Goal: Task Accomplishment & Management: Complete application form

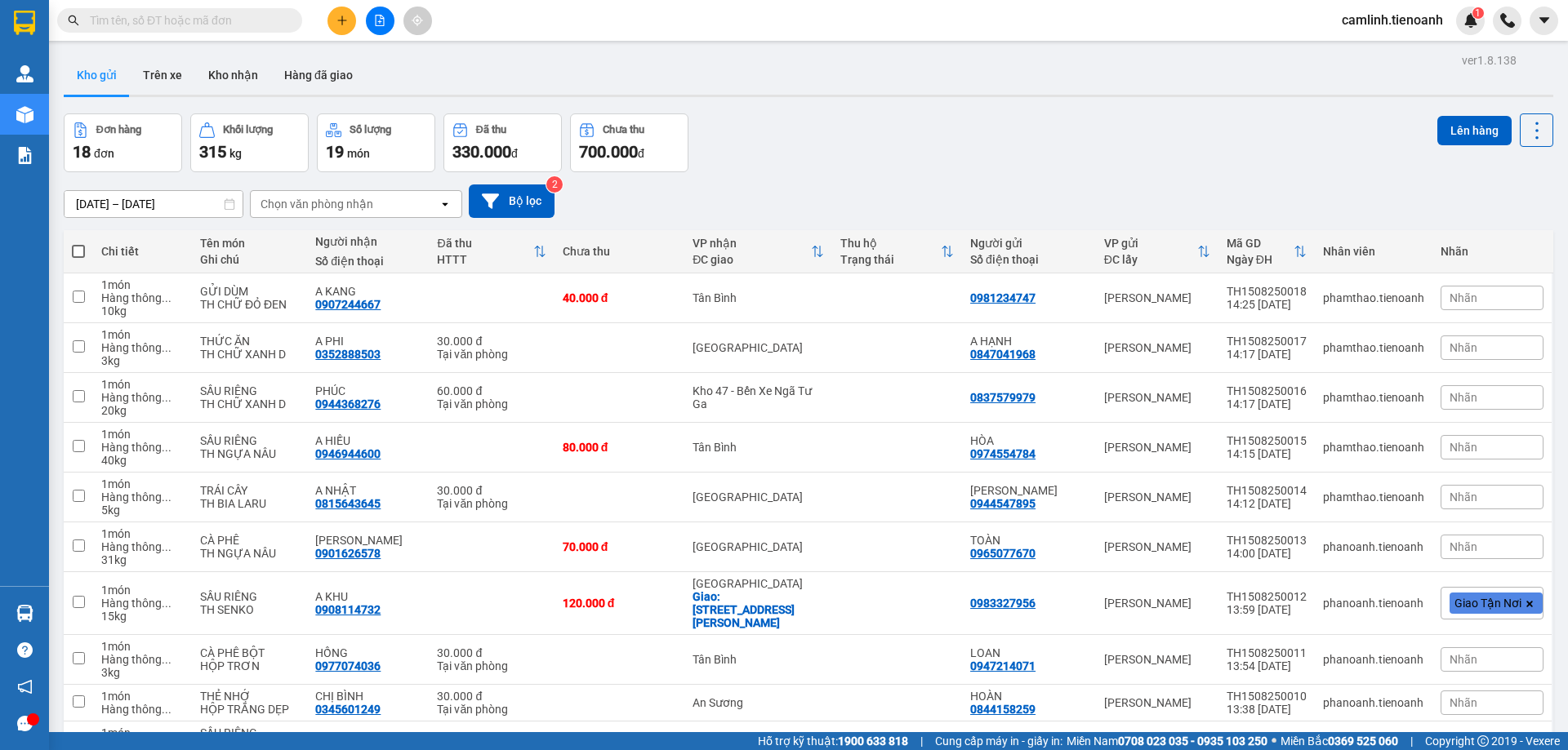
click at [124, 22] on input "text" at bounding box center [186, 20] width 193 height 18
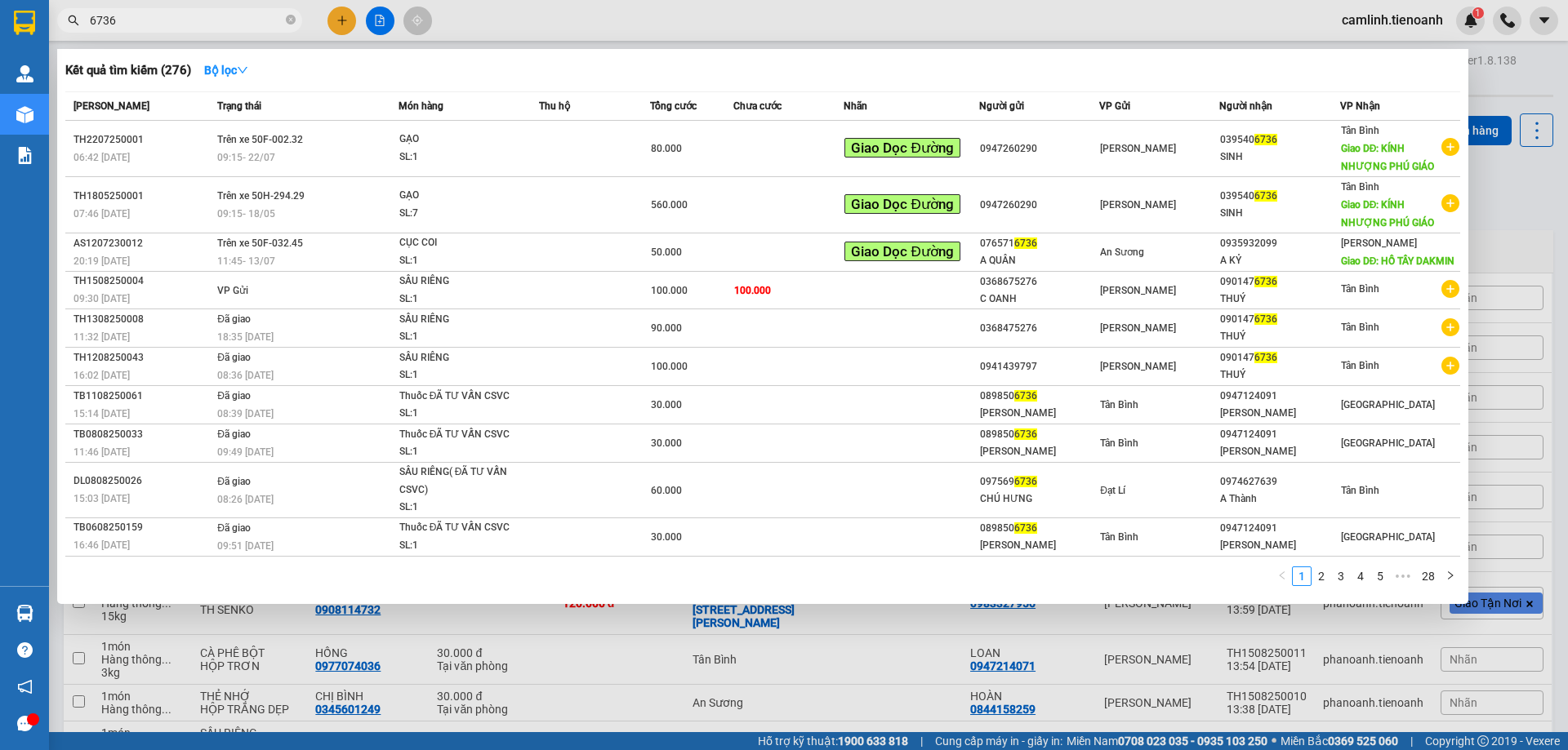
type input "6736"
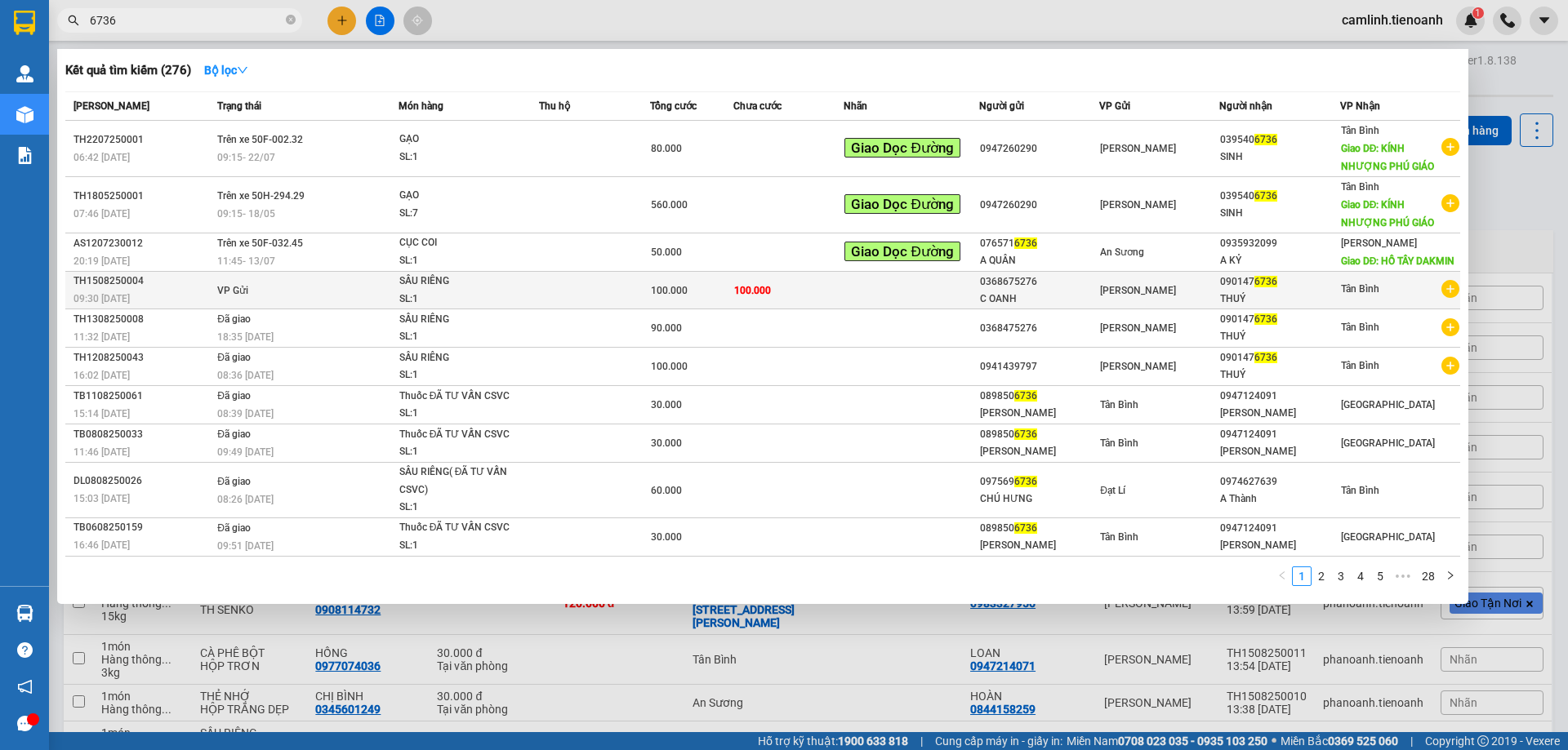
click at [1016, 291] on div "C OANH" at bounding box center [1039, 299] width 118 height 17
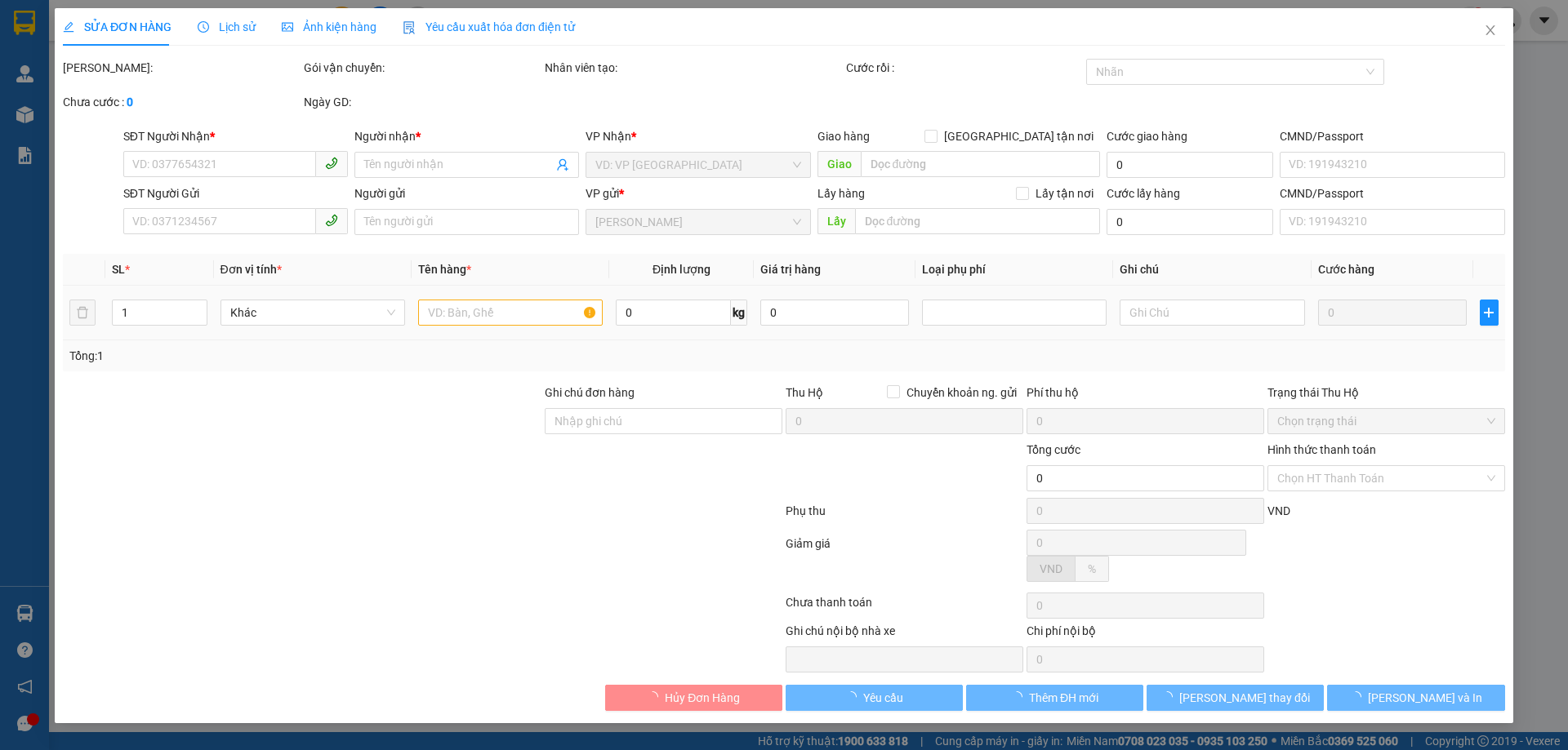
type input "0901476736"
type input "THUÝ"
type input "0368675276"
type input "C OANH"
type input "100.000"
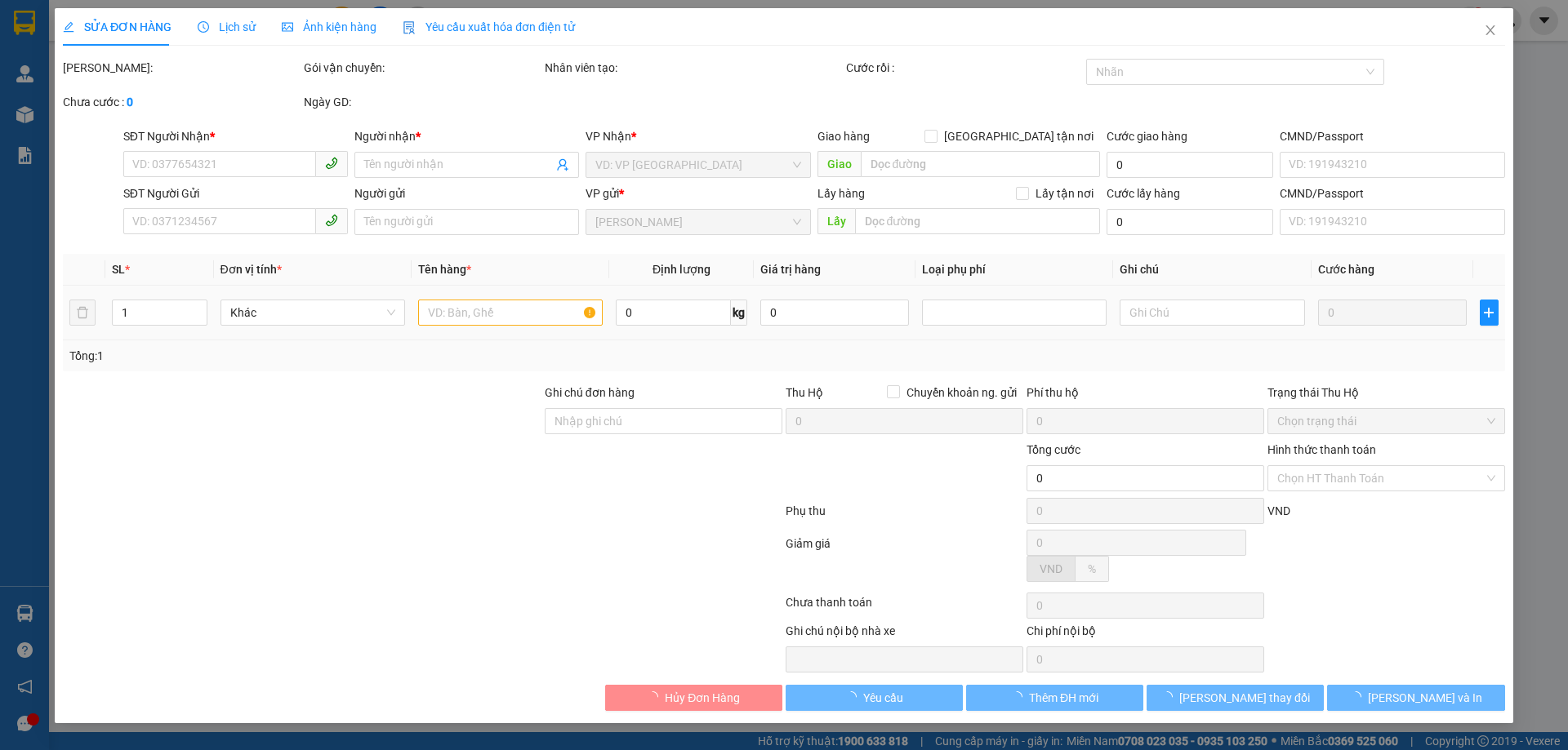
type input "100.000"
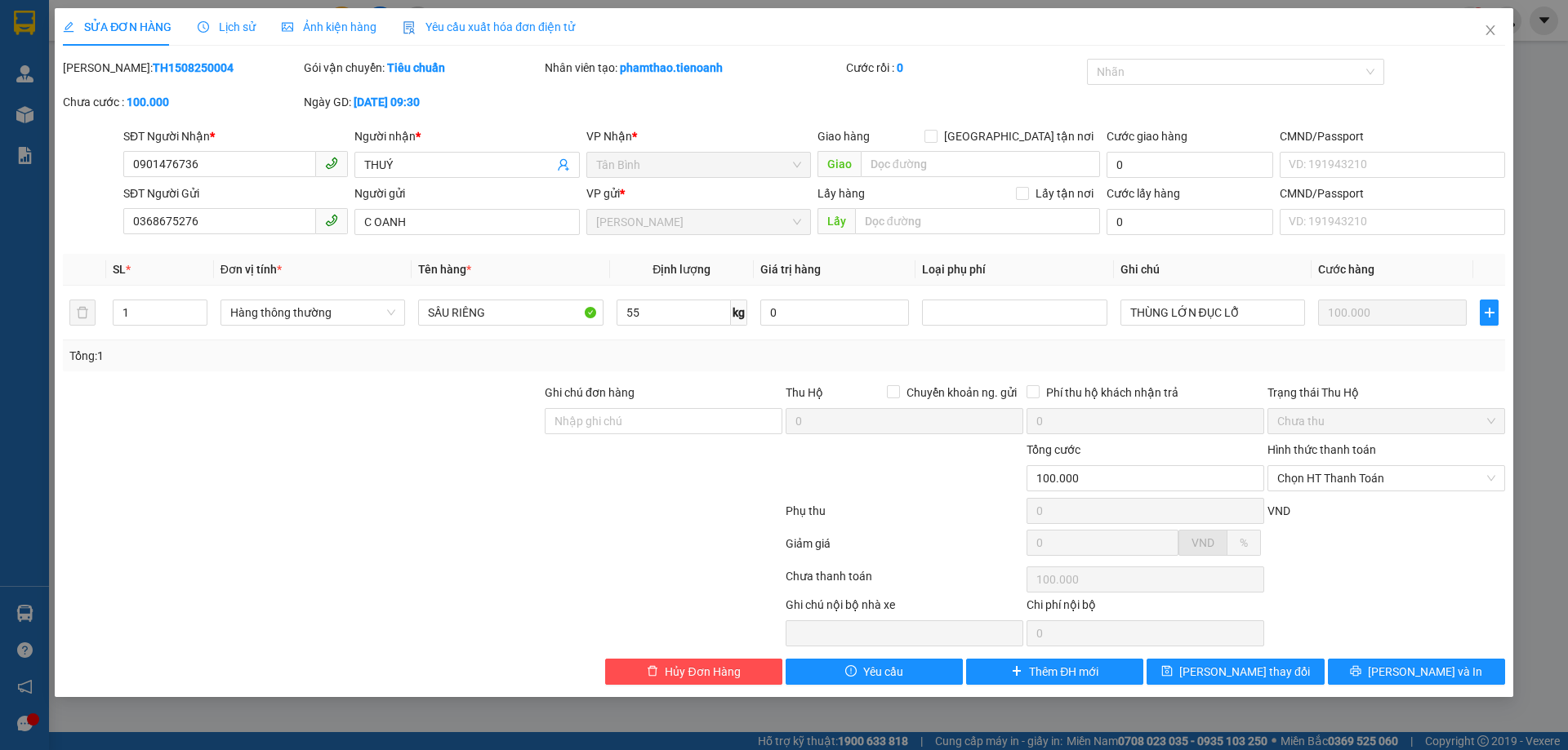
click at [225, 21] on span "Lịch sử" at bounding box center [227, 26] width 58 height 13
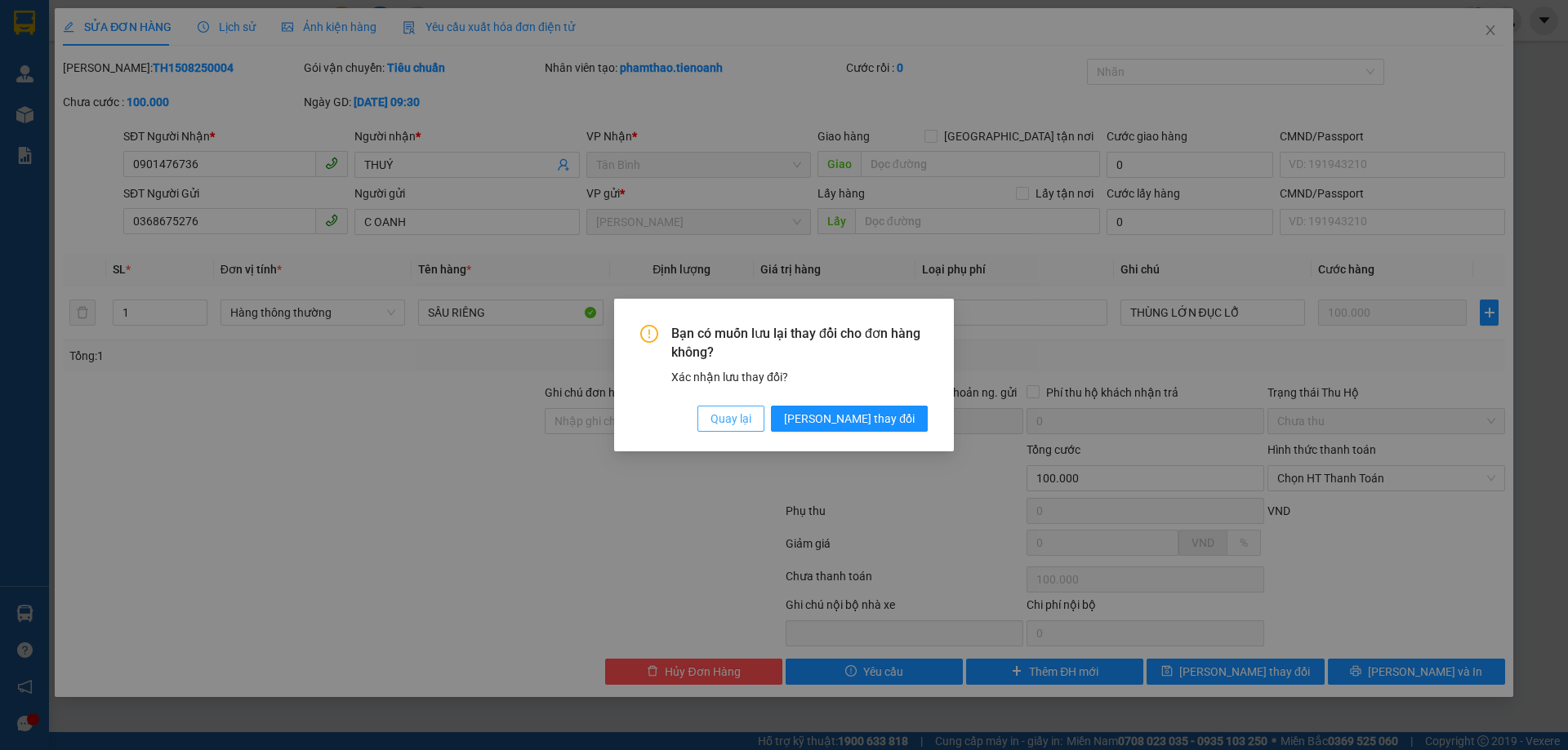
click at [751, 418] on span "Quay lại" at bounding box center [731, 418] width 41 height 18
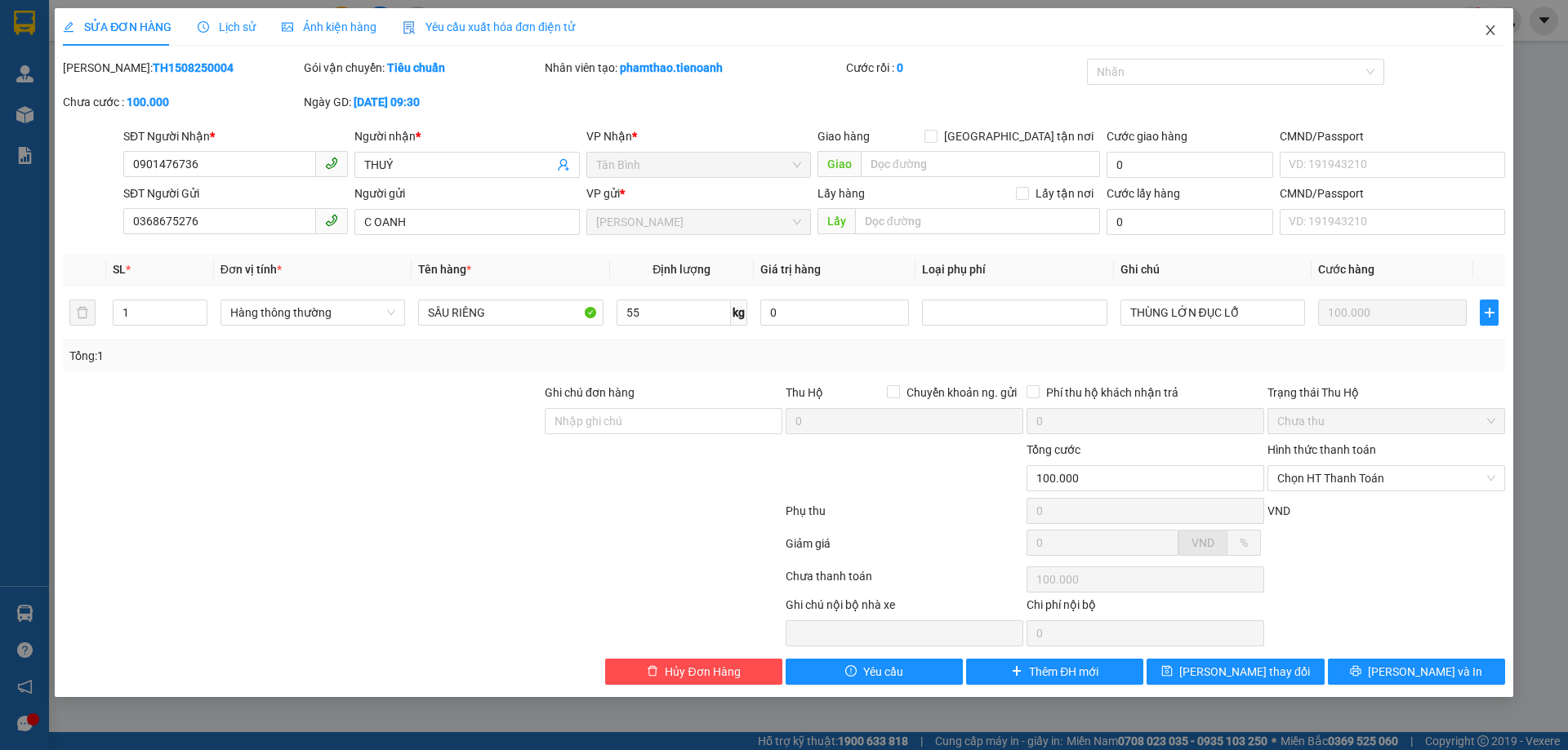
click at [1492, 34] on icon "close" at bounding box center [1490, 30] width 9 height 9
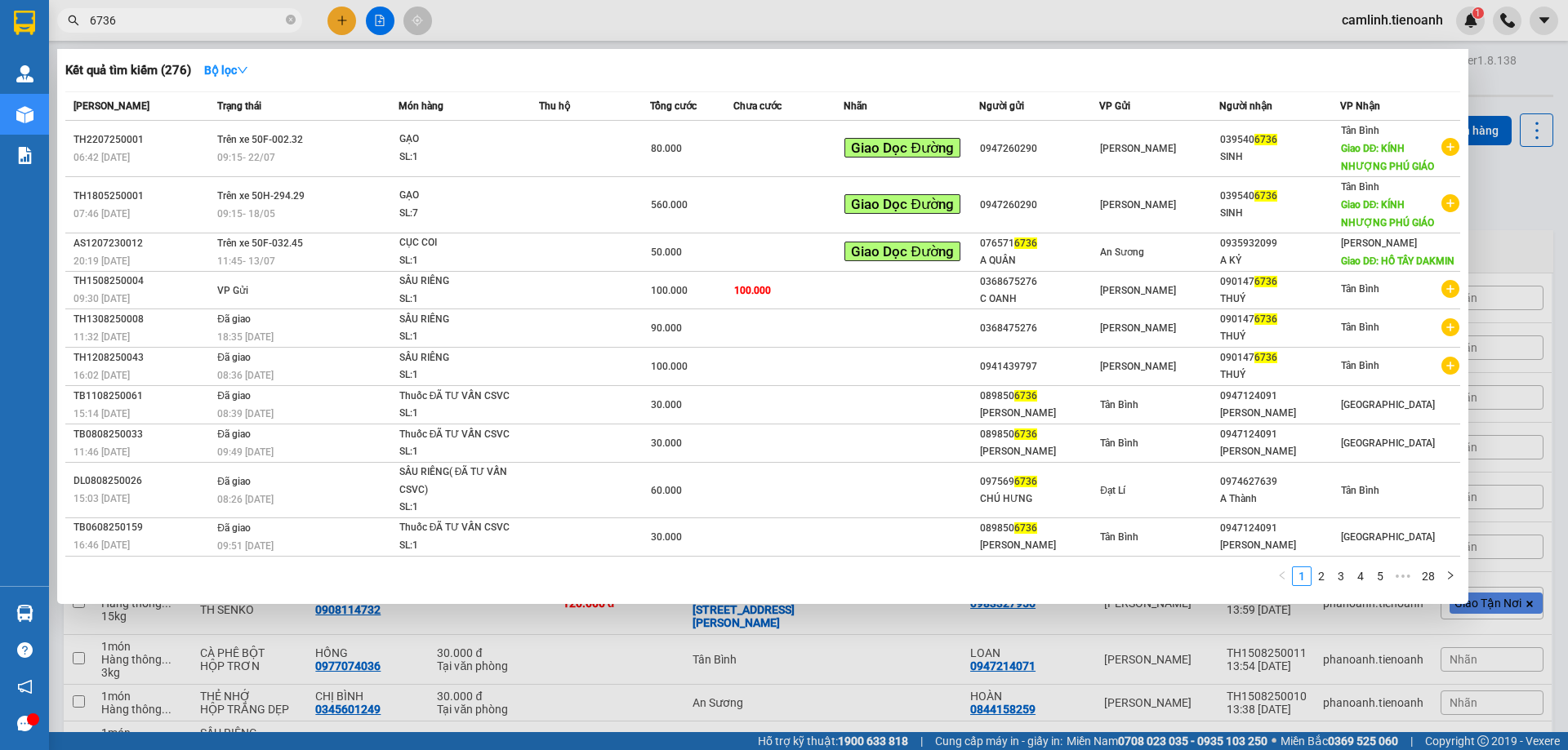
click at [235, 18] on input "6736" at bounding box center [186, 20] width 193 height 18
click at [233, 18] on input "6736" at bounding box center [186, 20] width 193 height 18
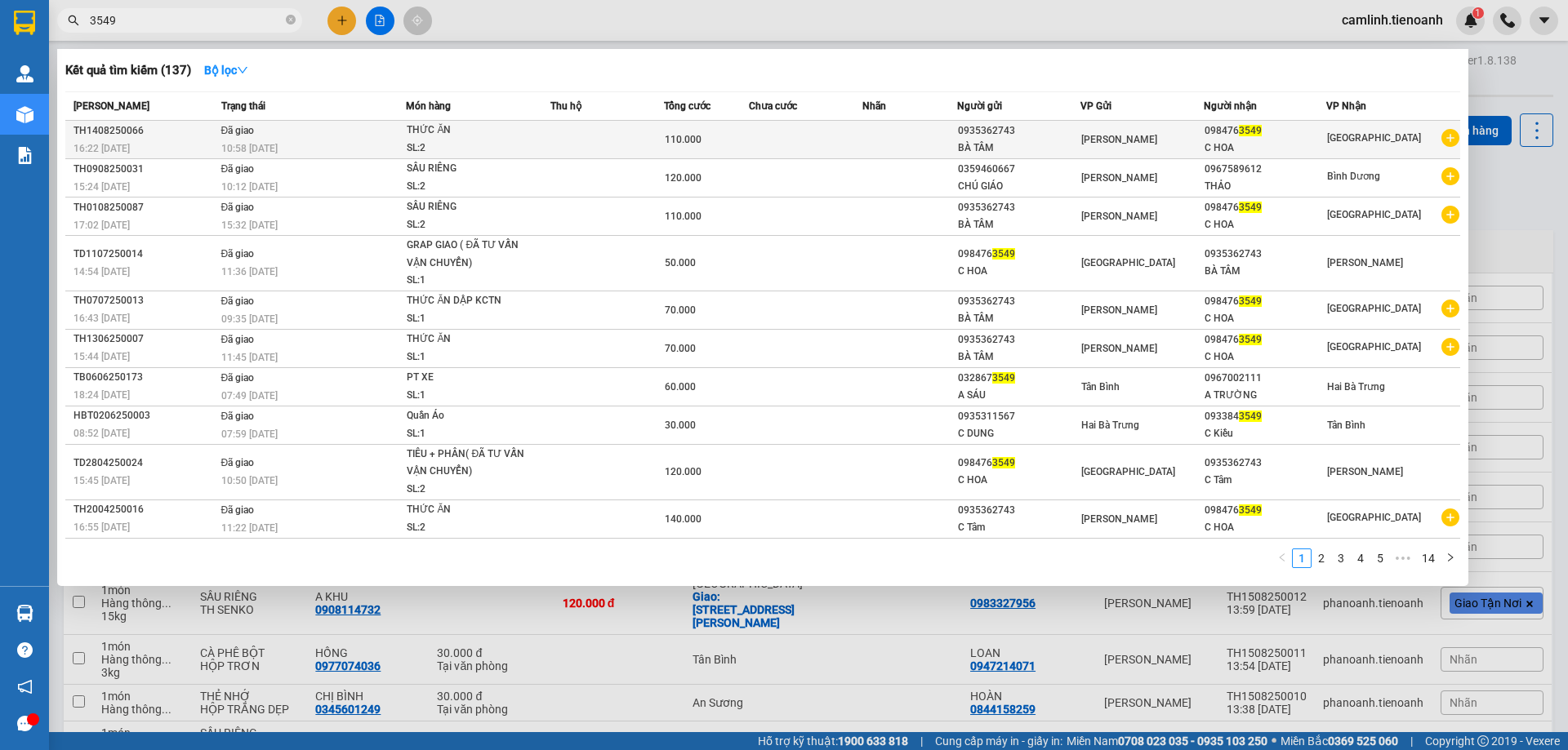
type input "3549"
click at [1021, 157] on td "0935362743 BÀ TÂM" at bounding box center [1018, 140] width 124 height 38
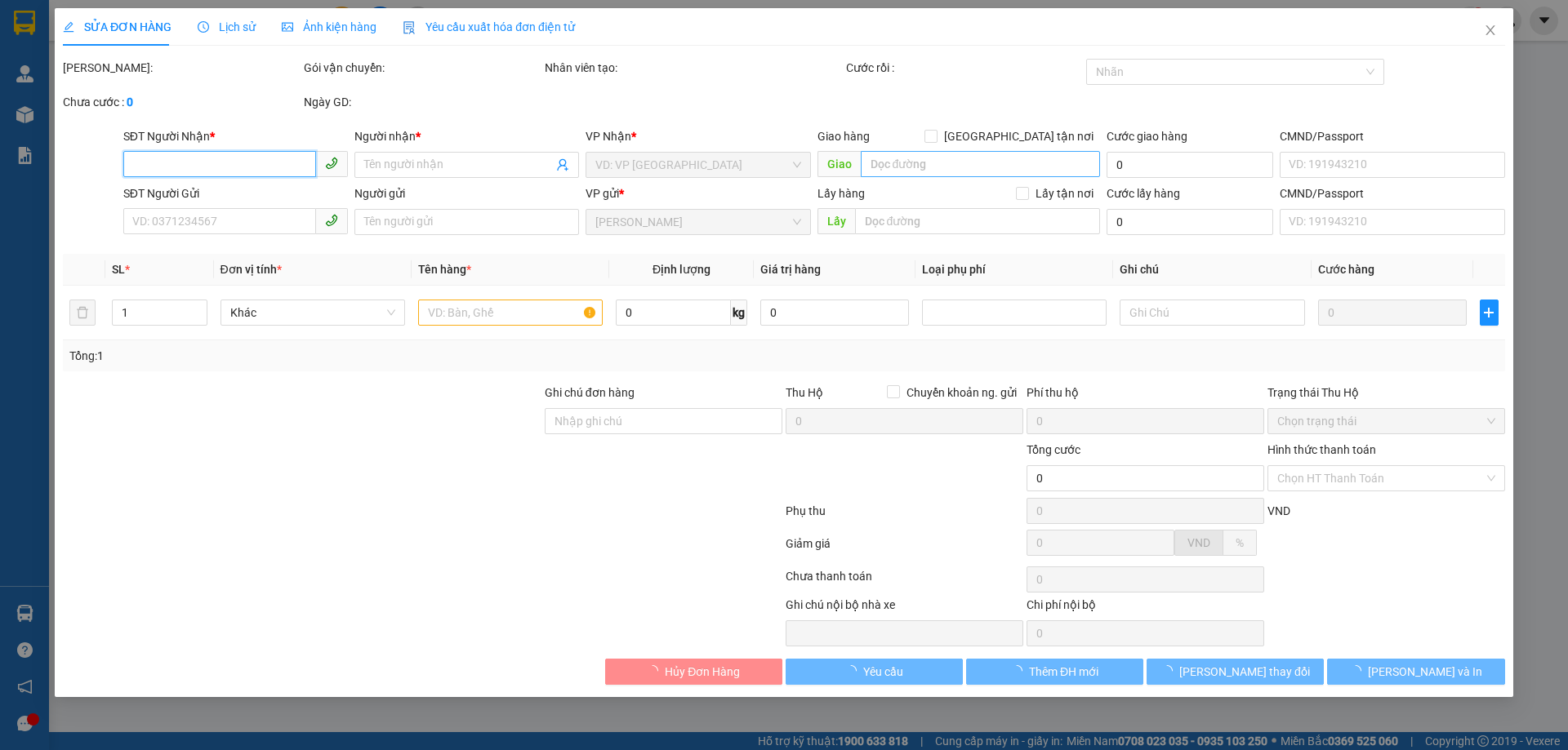
type input "0984763549"
type input "C HOA"
type input "0935362743"
type input "BÀ TÂM"
type input "040156015209"
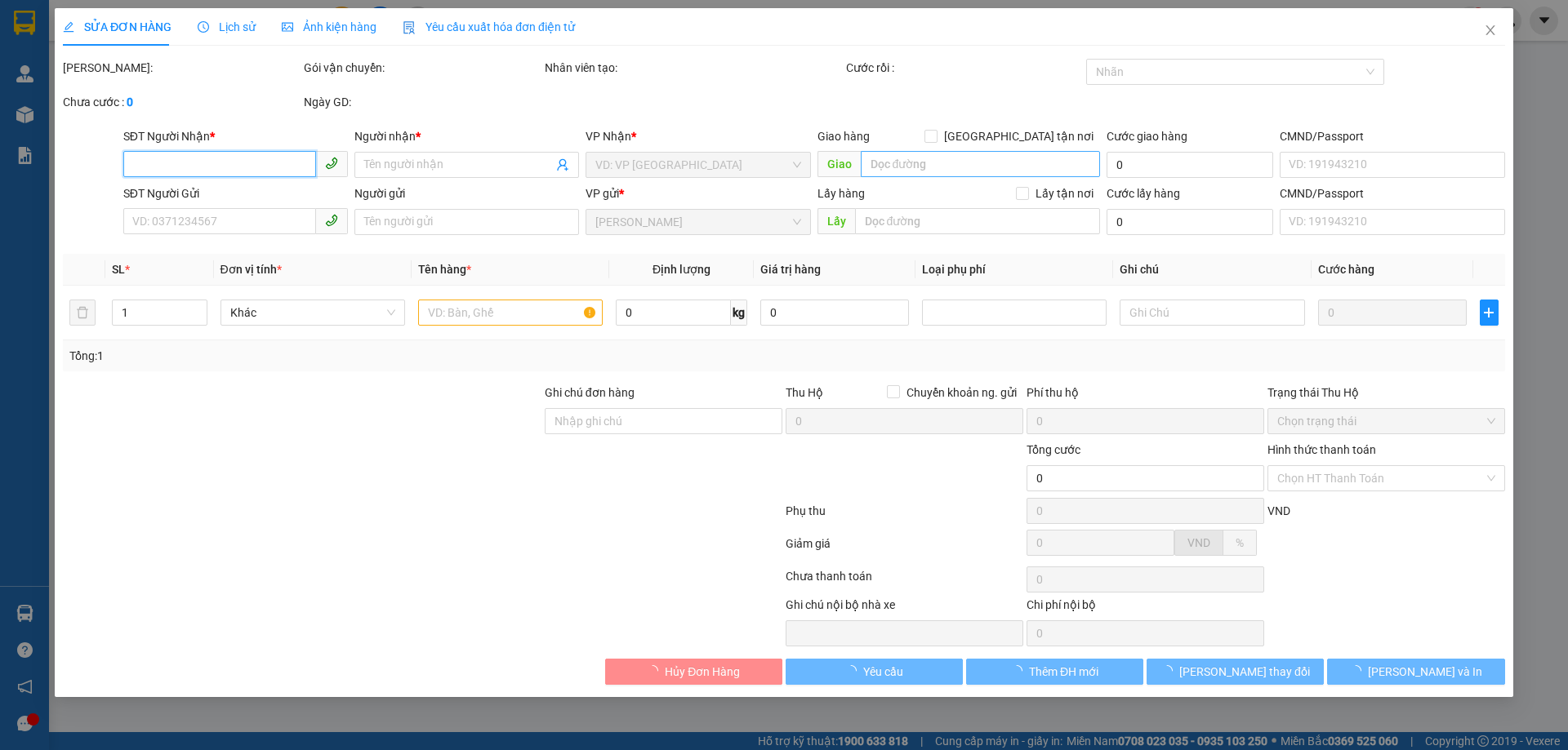
type input "110.000"
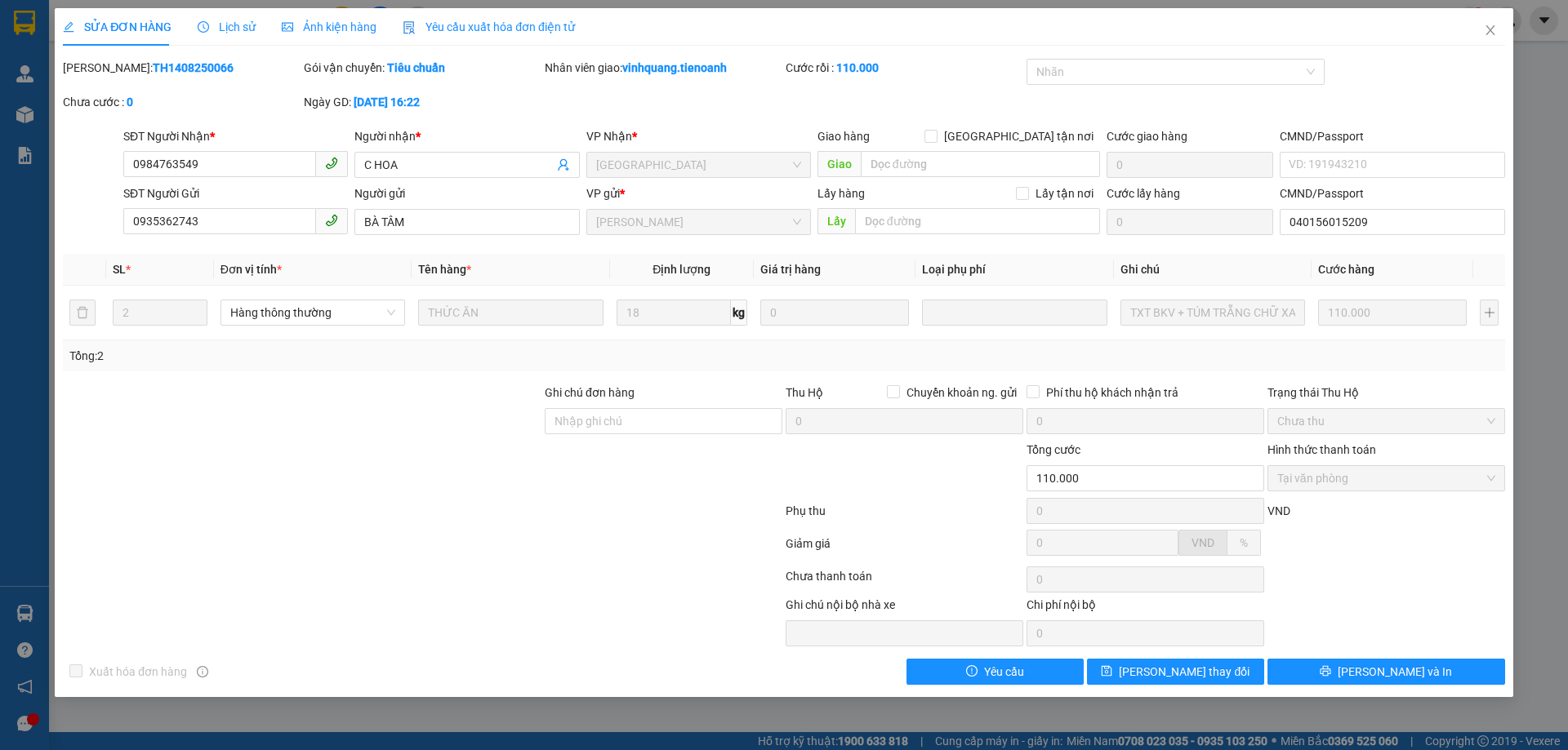
click at [231, 26] on span "Lịch sử" at bounding box center [227, 26] width 58 height 13
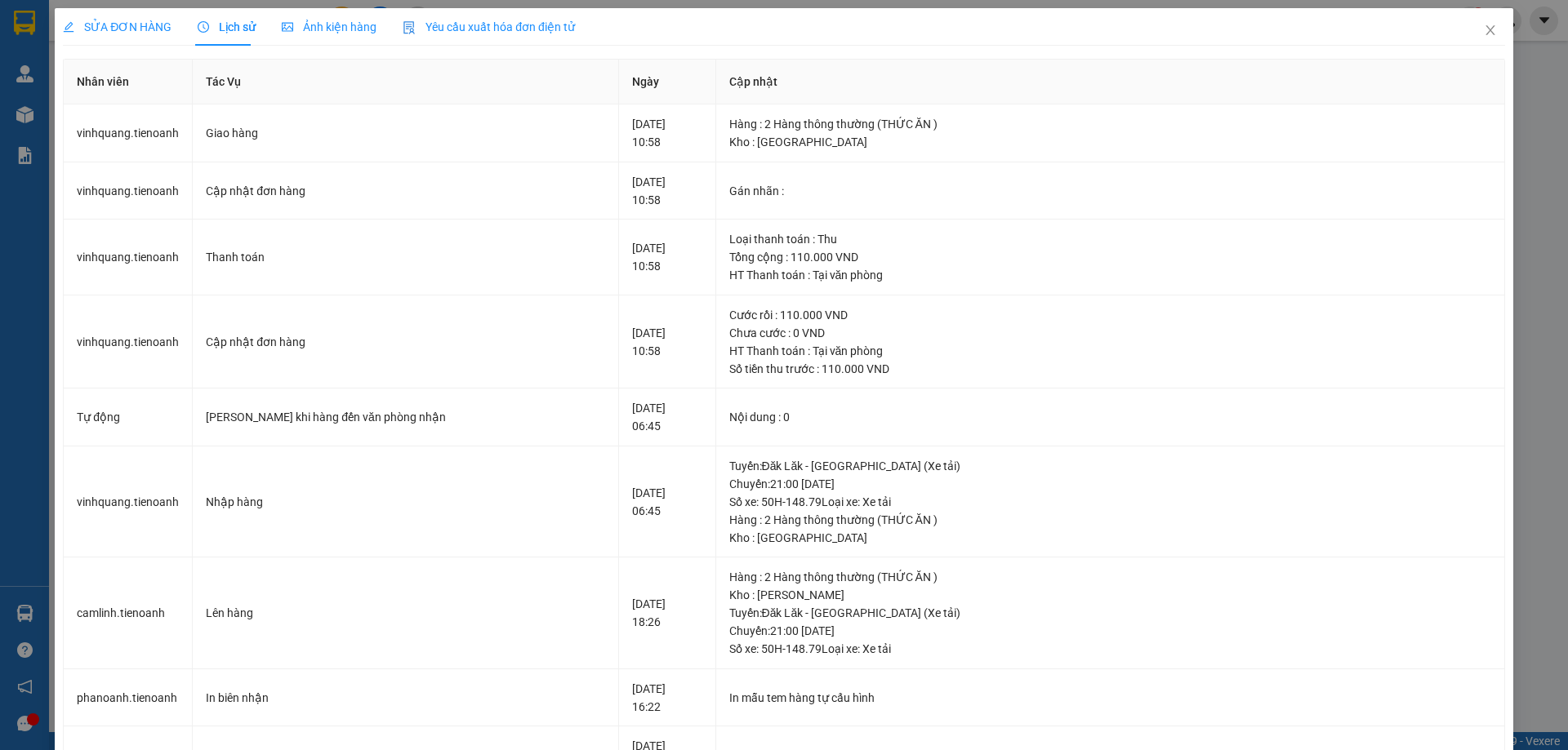
click at [135, 29] on span "SỬA ĐƠN HÀNG" at bounding box center [117, 26] width 108 height 13
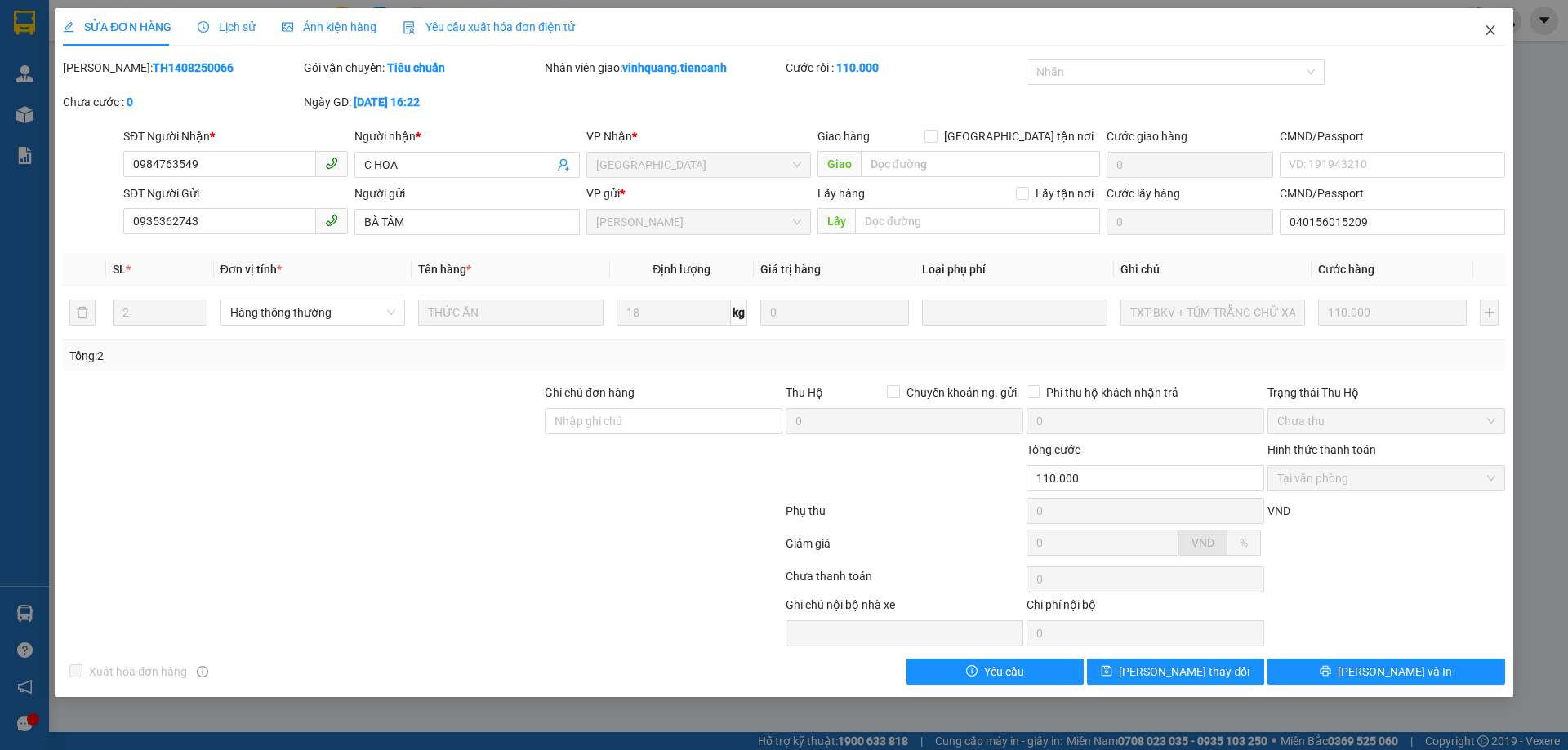
click at [1479, 26] on span "Close" at bounding box center [1490, 32] width 46 height 46
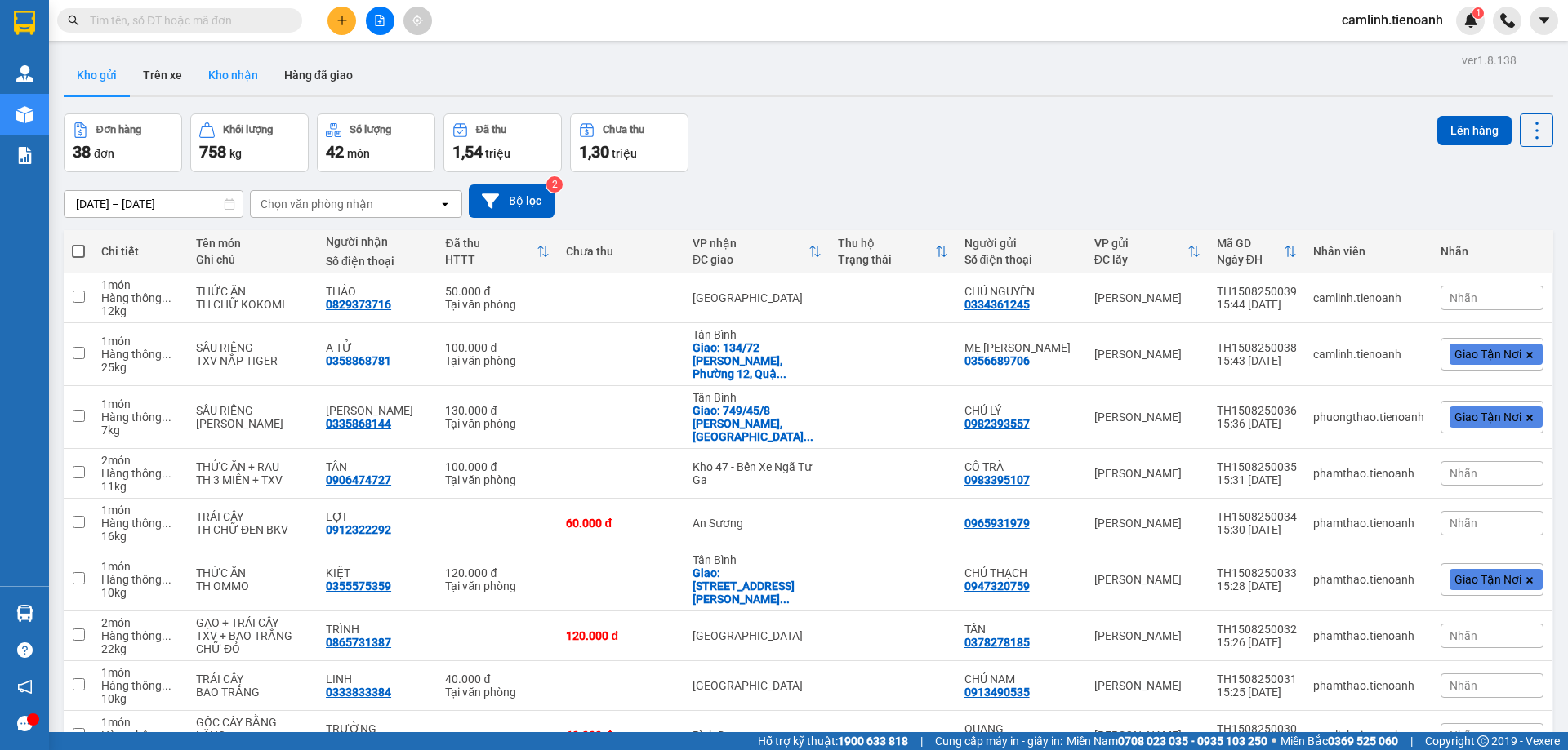
click at [233, 76] on button "Kho nhận" at bounding box center [233, 75] width 76 height 39
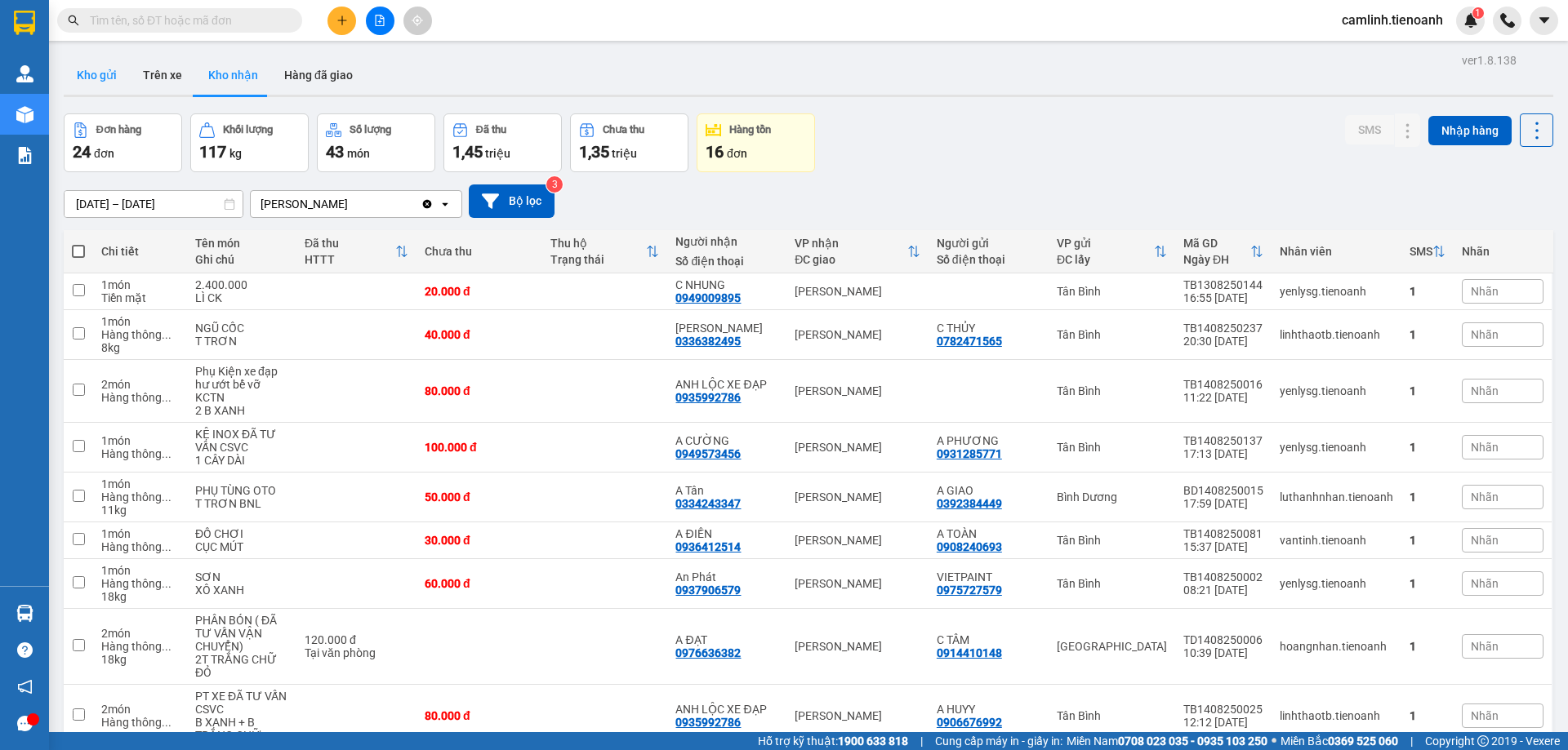
click at [81, 79] on button "Kho gửi" at bounding box center [97, 75] width 66 height 39
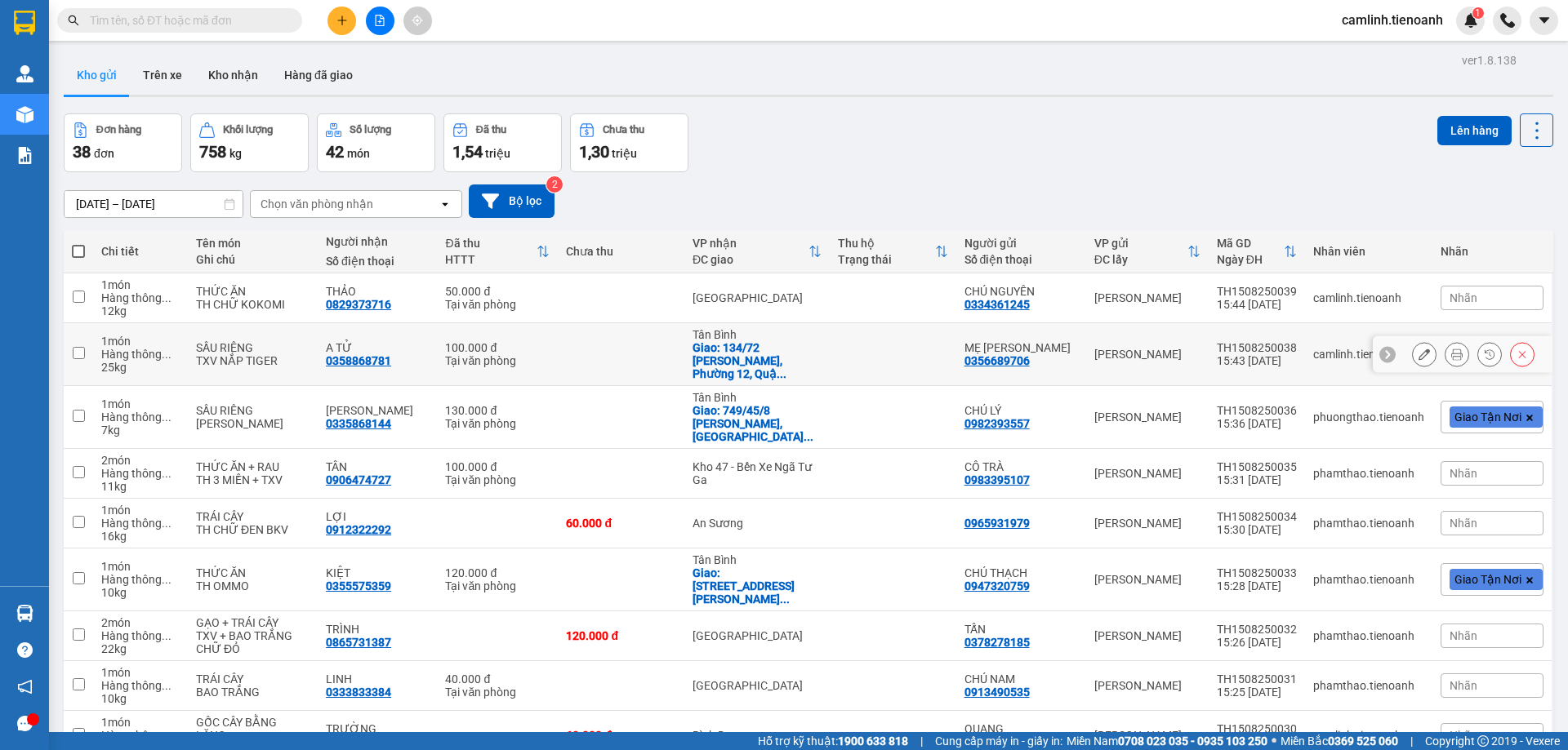
click at [1412, 343] on button at bounding box center [1423, 355] width 23 height 29
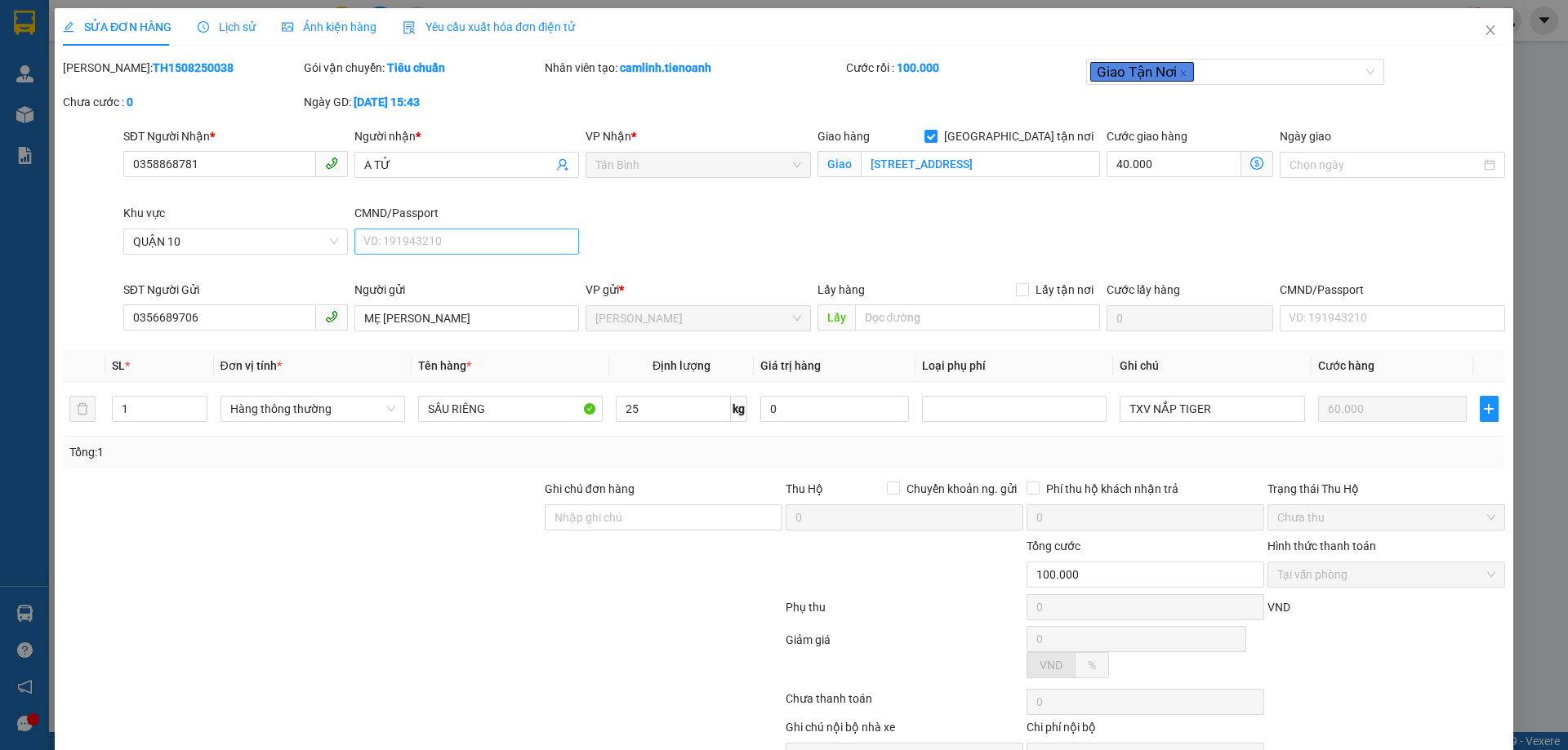
type input "0358868781"
type input "A TỬ"
checkbox input "true"
type input "134/72 Thành Thái, Phường 12, Quận 10, Hồ Chí Minh"
type input "0356689706"
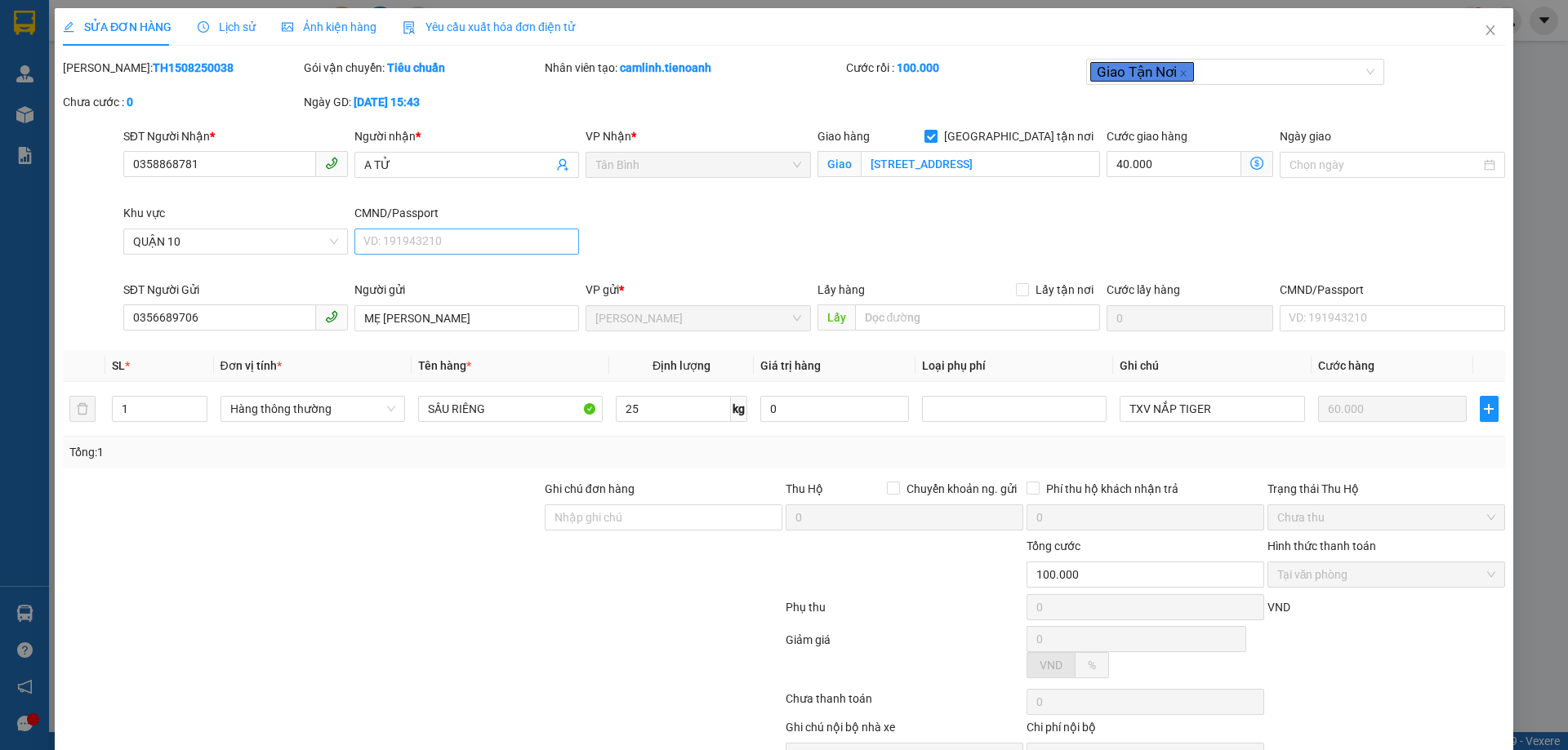
type input "MẸ KIỀU"
type input "100.000"
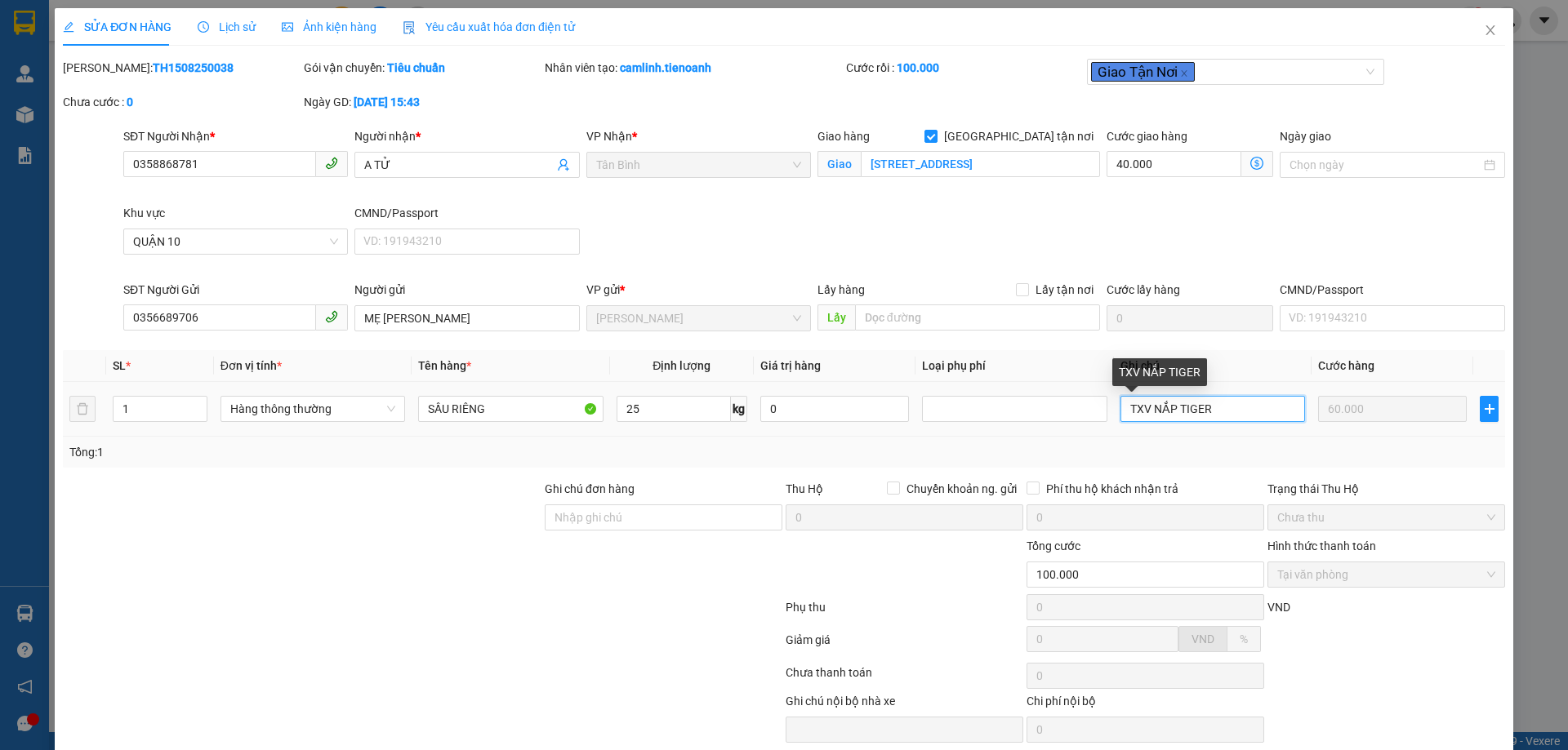
drag, startPoint x: 1224, startPoint y: 406, endPoint x: 1170, endPoint y: 399, distance: 54.5
click at [1170, 399] on input "TXV NẮP TIGER" at bounding box center [1212, 409] width 185 height 26
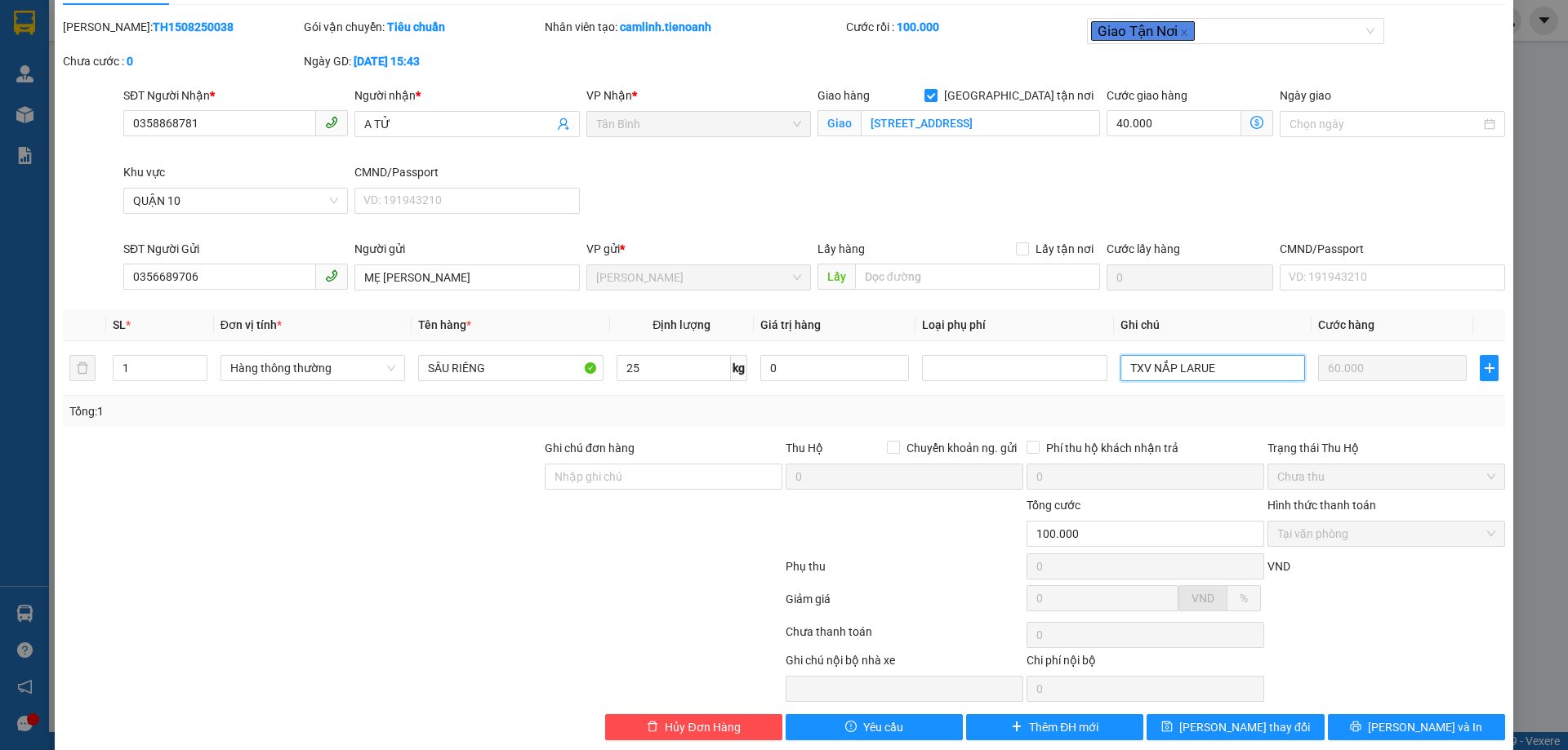
scroll to position [63, 0]
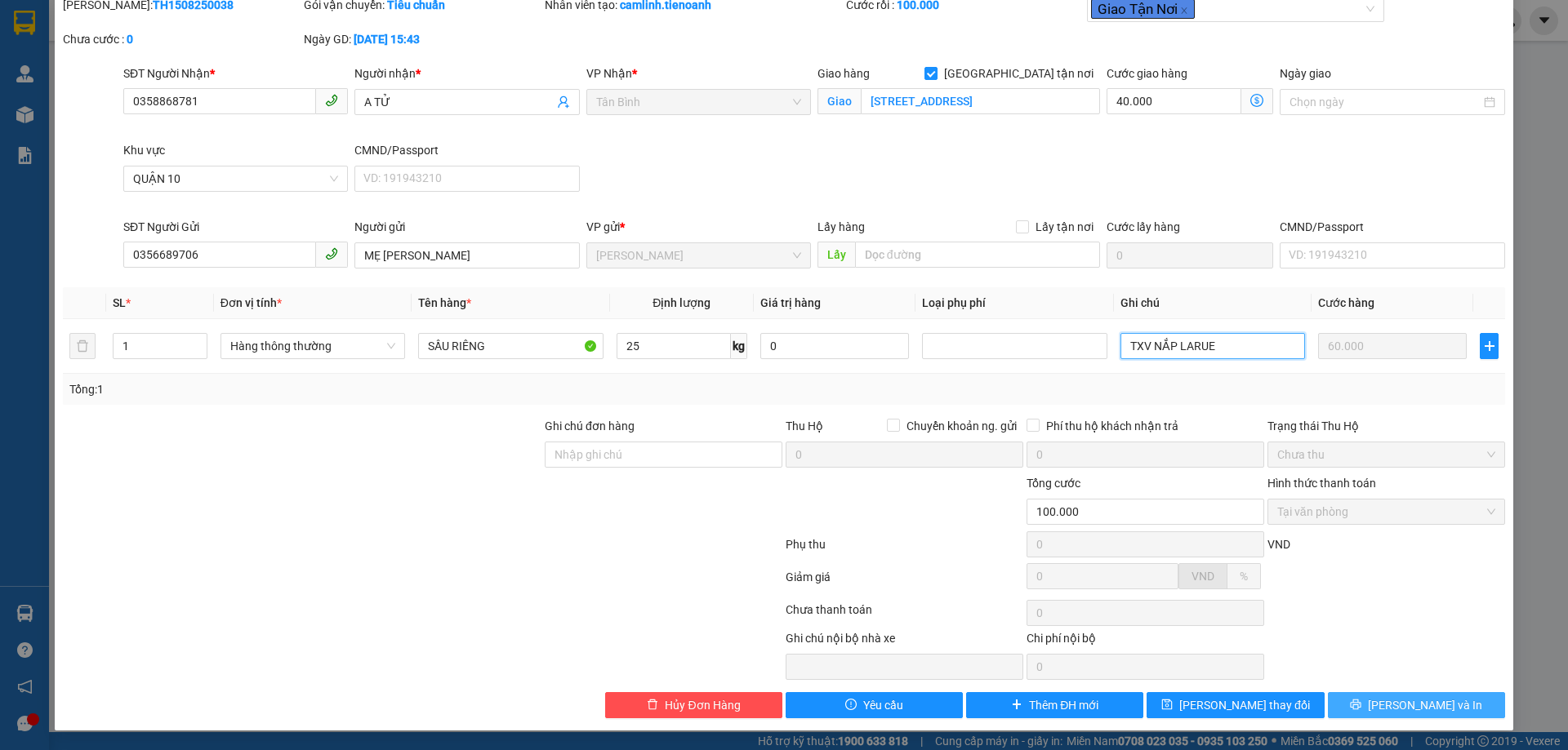
type input "TXV NẮP LARUE"
click at [1356, 709] on button "Lưu và In" at bounding box center [1416, 705] width 177 height 26
